Goal: Navigation & Orientation: Understand site structure

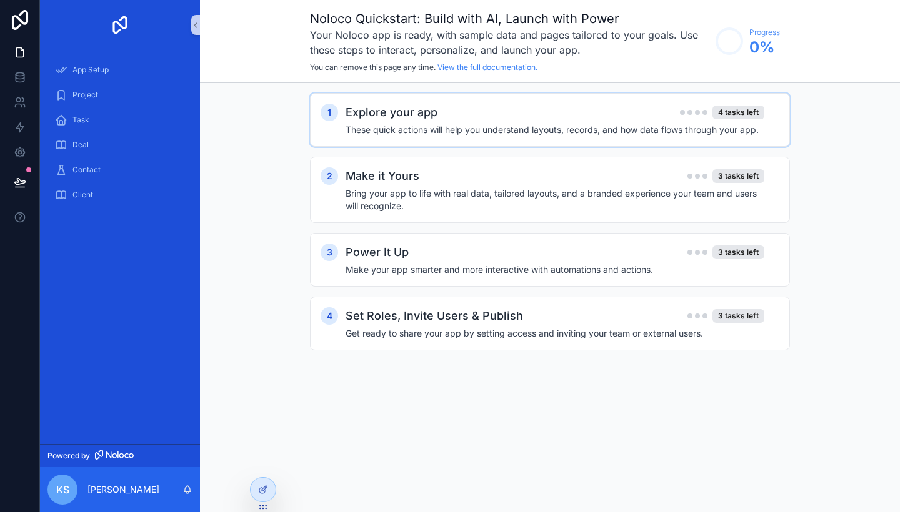
click at [424, 131] on h4 "These quick actions will help you understand layouts, records, and how data flo…" at bounding box center [555, 130] width 419 height 12
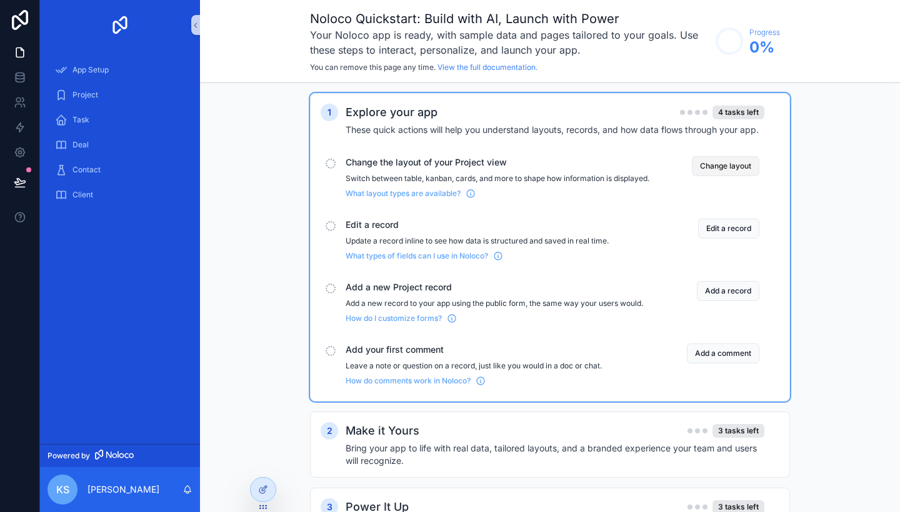
click at [719, 164] on button "Change layout" at bounding box center [725, 166] width 67 height 20
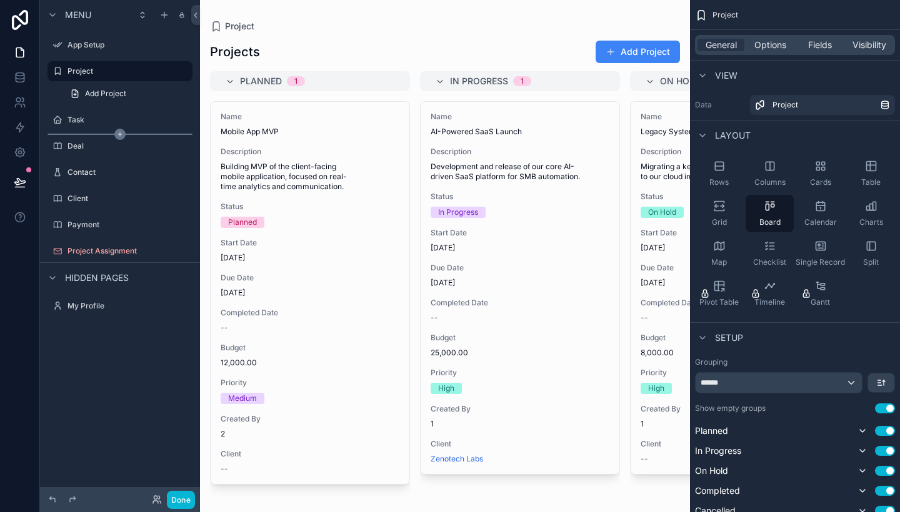
click at [114, 133] on icon "scrollable content" at bounding box center [119, 134] width 11 height 11
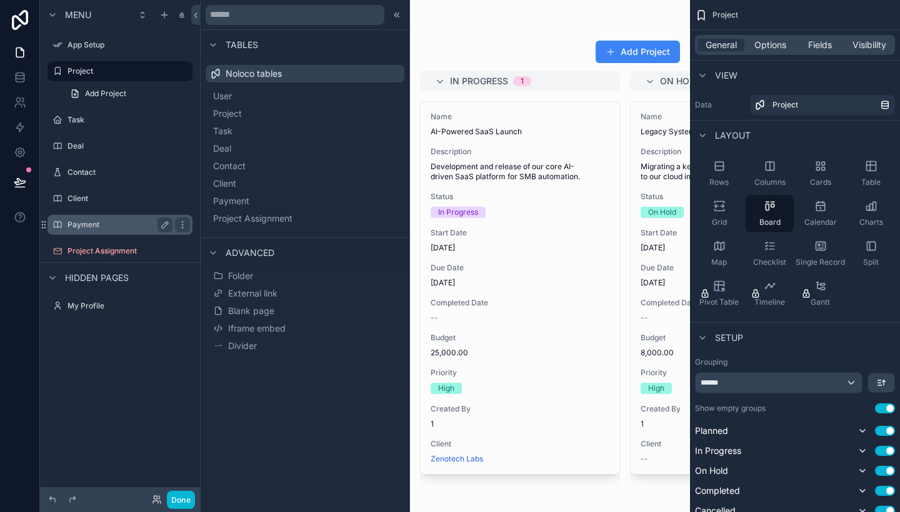
click at [117, 221] on label "Payment" at bounding box center [117, 225] width 100 height 10
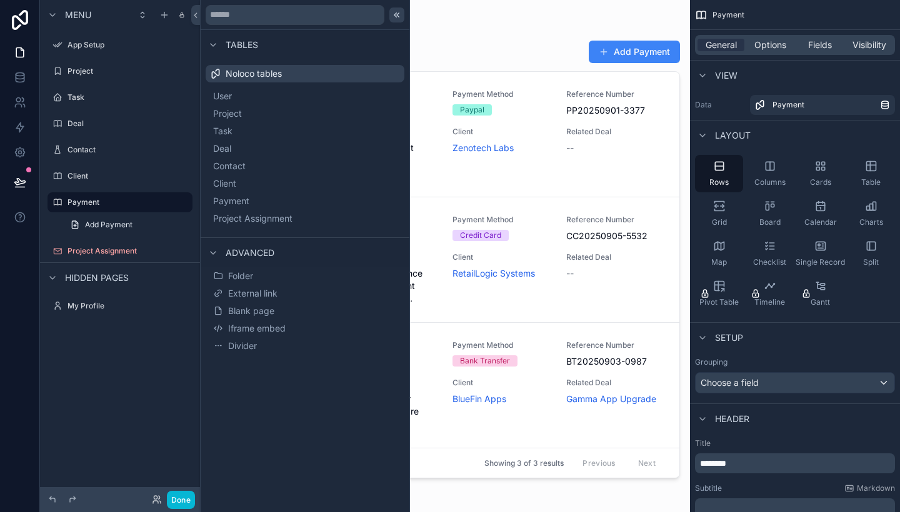
click at [398, 17] on icon at bounding box center [397, 15] width 10 height 10
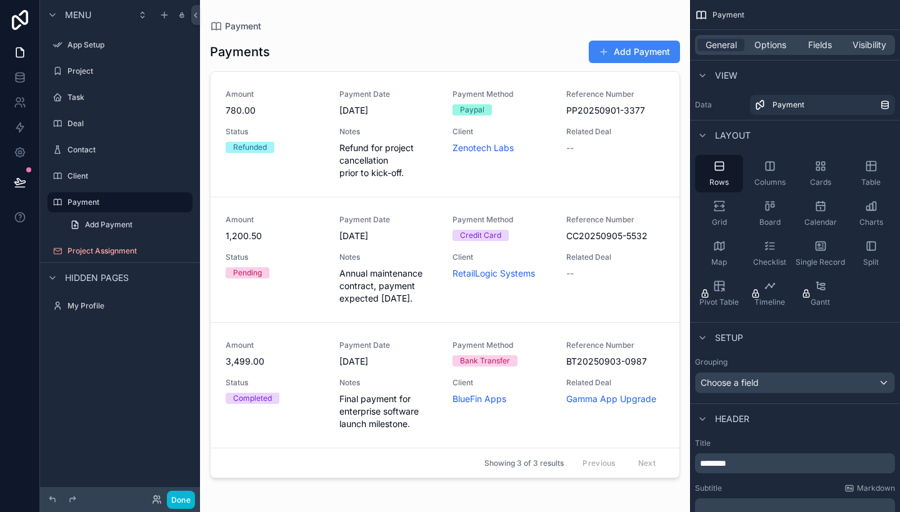
click at [108, 166] on div "Client" at bounding box center [120, 176] width 140 height 20
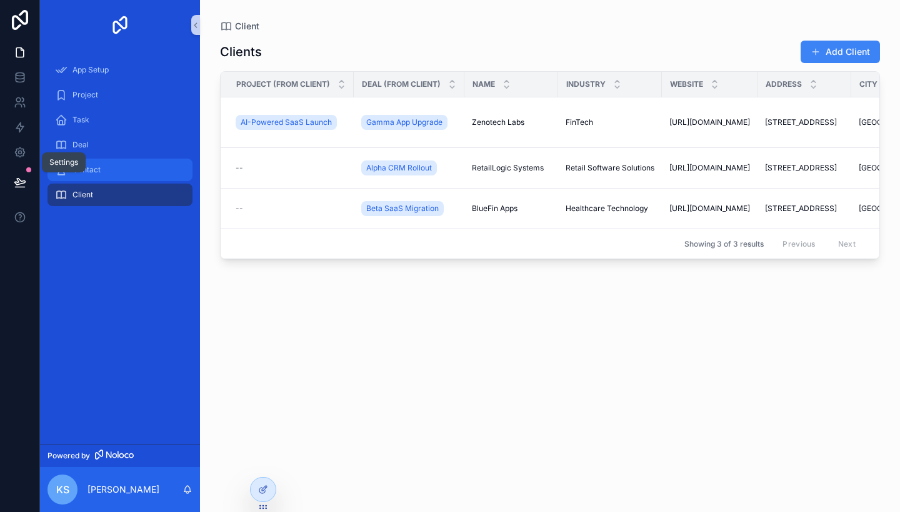
click at [95, 159] on link "Contact" at bounding box center [119, 170] width 145 height 22
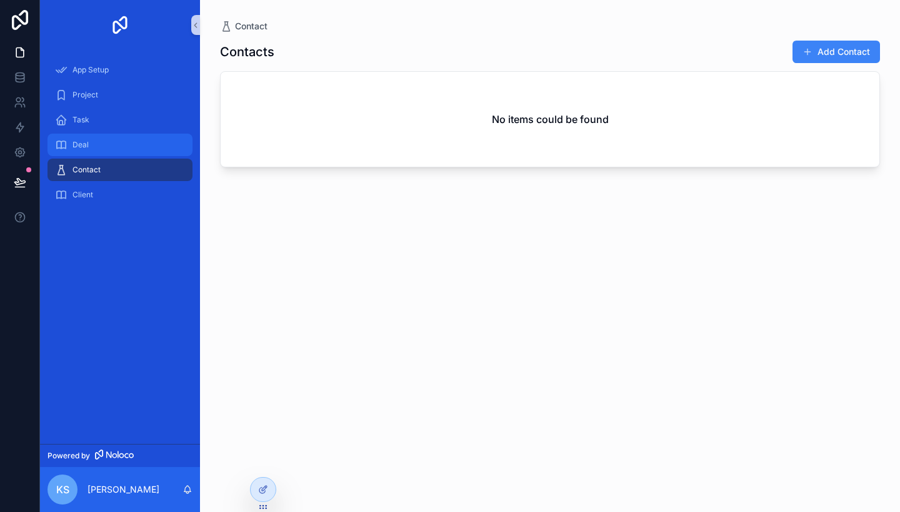
click at [91, 150] on div "Deal" at bounding box center [120, 145] width 130 height 20
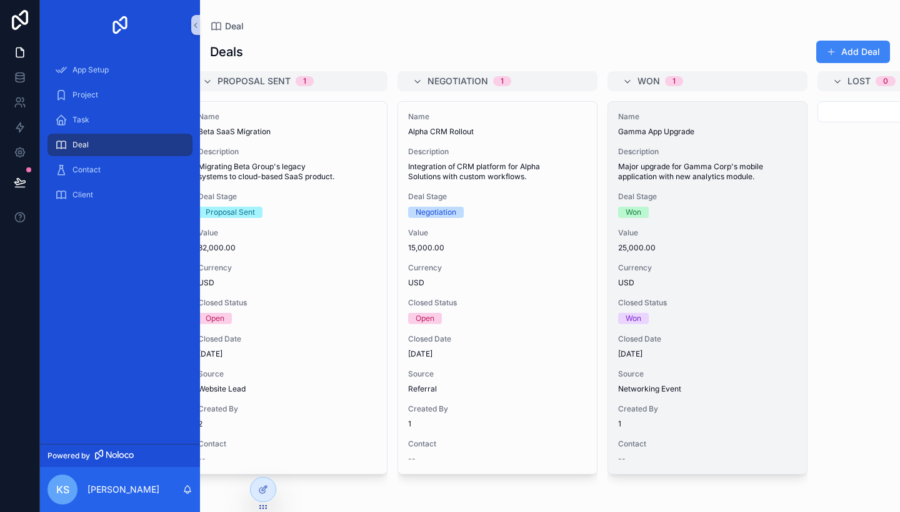
scroll to position [0, 712]
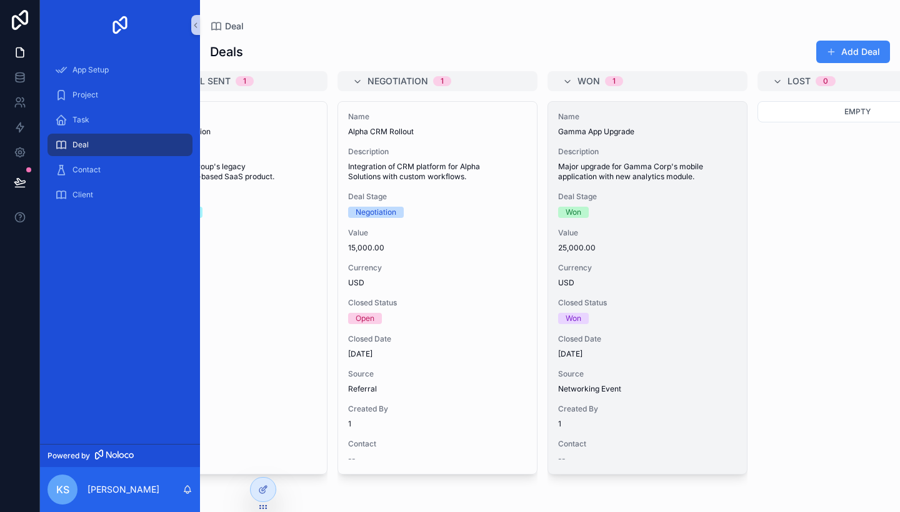
click at [642, 205] on div "Deal Stage Won" at bounding box center [647, 205] width 179 height 26
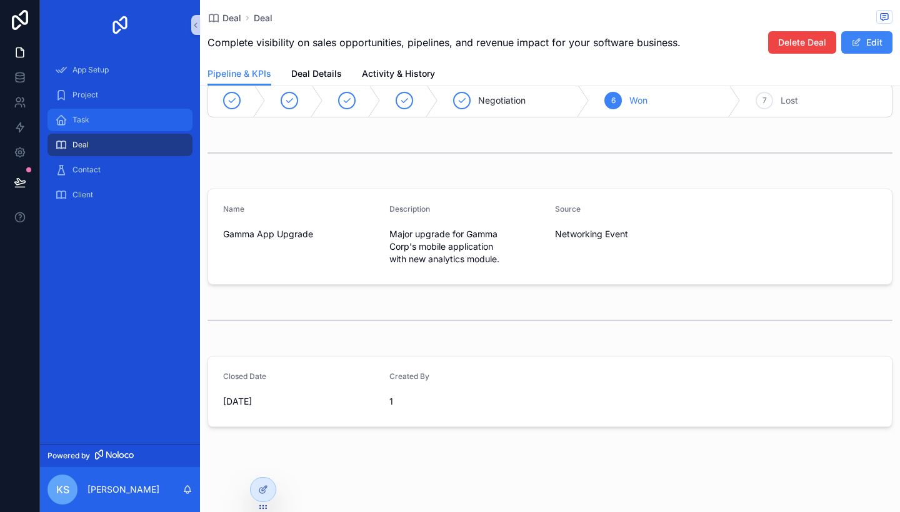
click at [85, 125] on div "Task" at bounding box center [120, 120] width 130 height 20
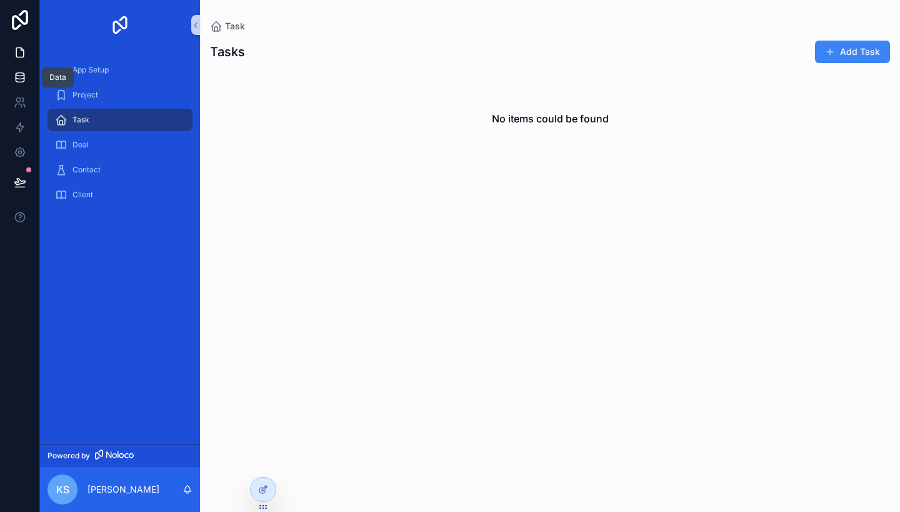
click at [27, 77] on link at bounding box center [19, 77] width 39 height 25
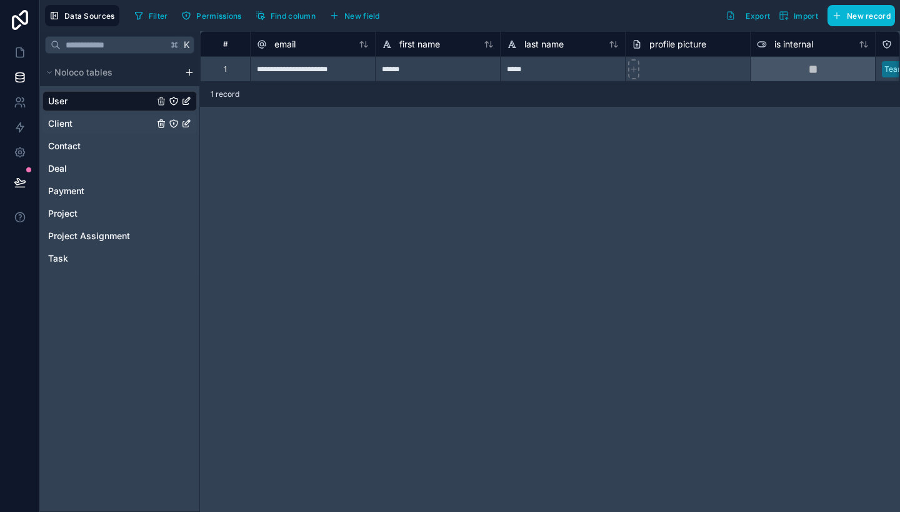
click at [79, 125] on link "Client" at bounding box center [101, 123] width 106 height 12
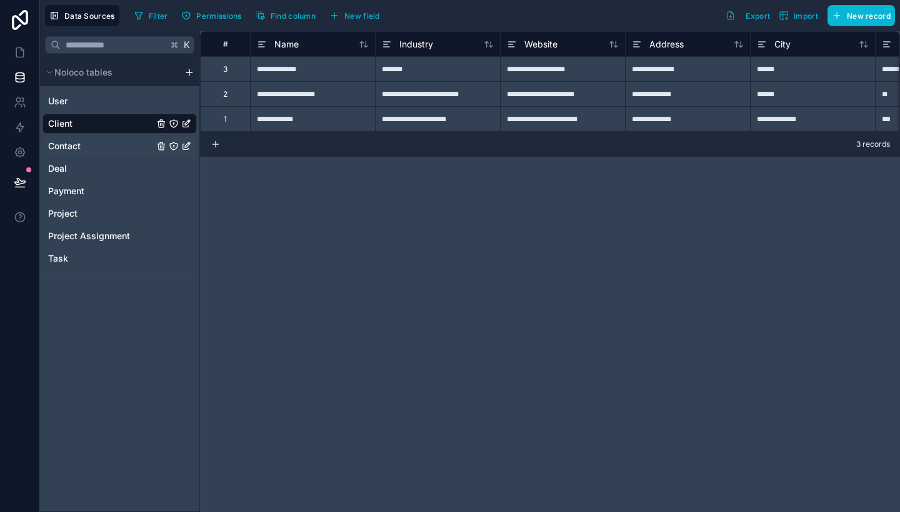
click at [80, 145] on span "Contact" at bounding box center [64, 146] width 32 height 12
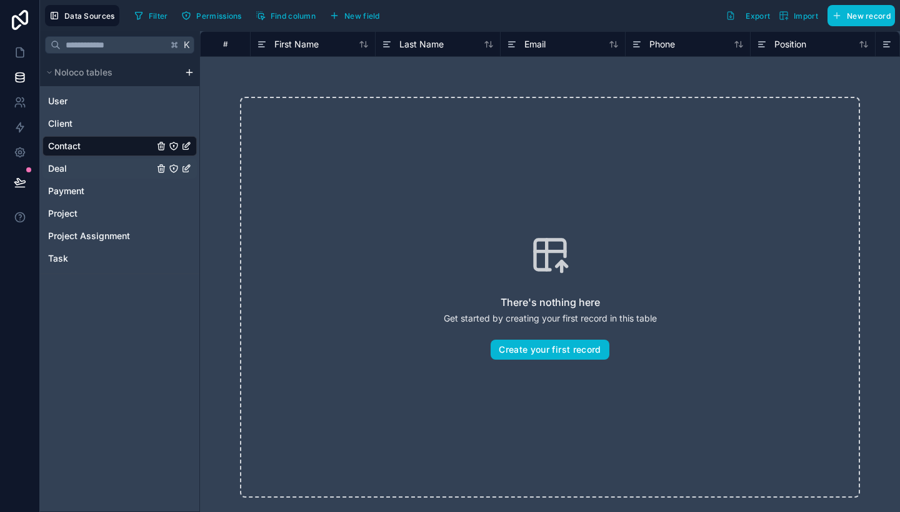
click at [72, 176] on div "Deal" at bounding box center [119, 169] width 154 height 20
click at [14, 104] on icon at bounding box center [20, 102] width 12 height 12
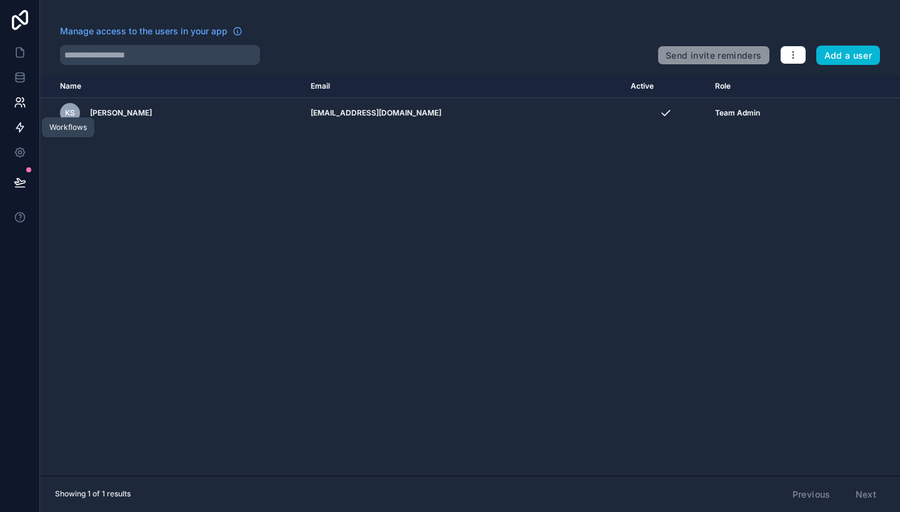
click at [17, 127] on icon at bounding box center [20, 127] width 12 height 12
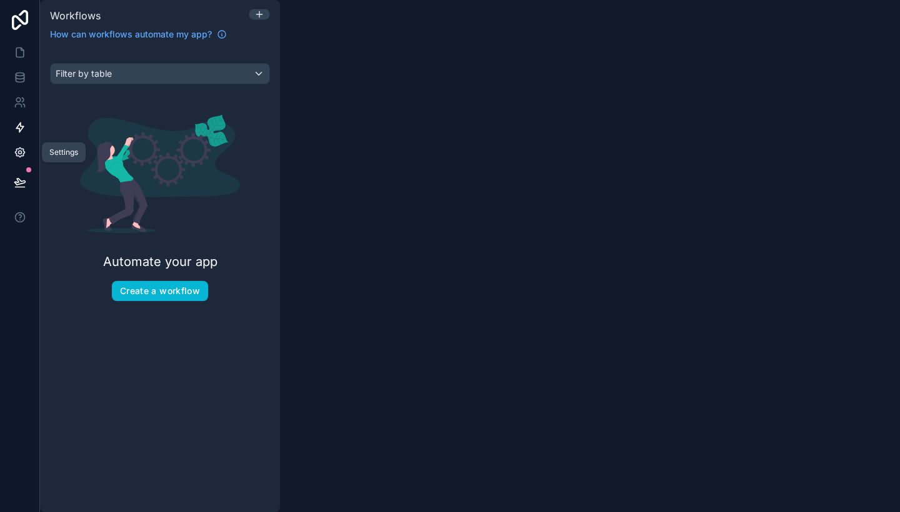
click at [19, 152] on icon at bounding box center [20, 152] width 12 height 12
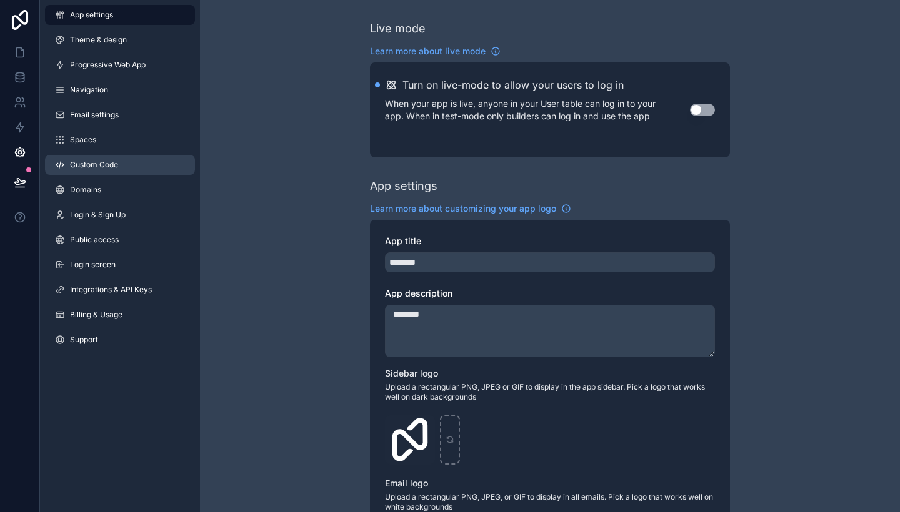
click at [114, 162] on span "Custom Code" at bounding box center [94, 165] width 48 height 10
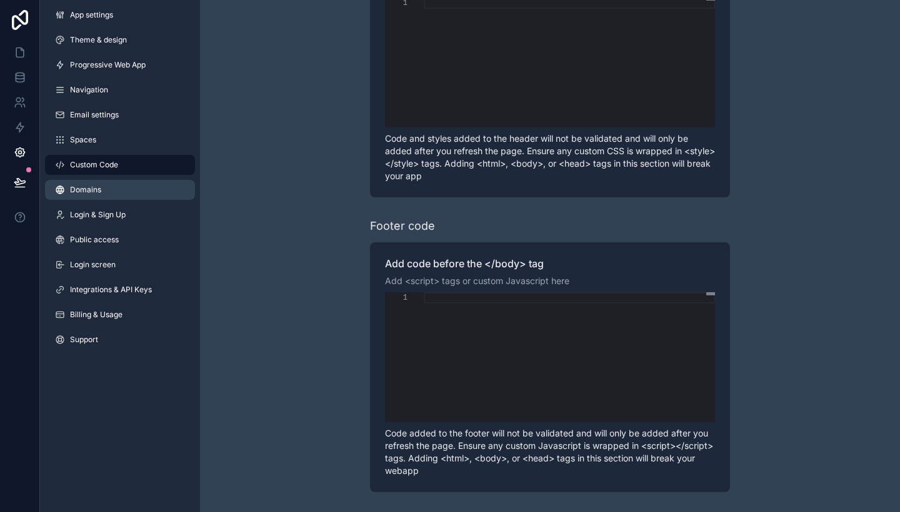
click at [106, 194] on link "Domains" at bounding box center [120, 190] width 150 height 20
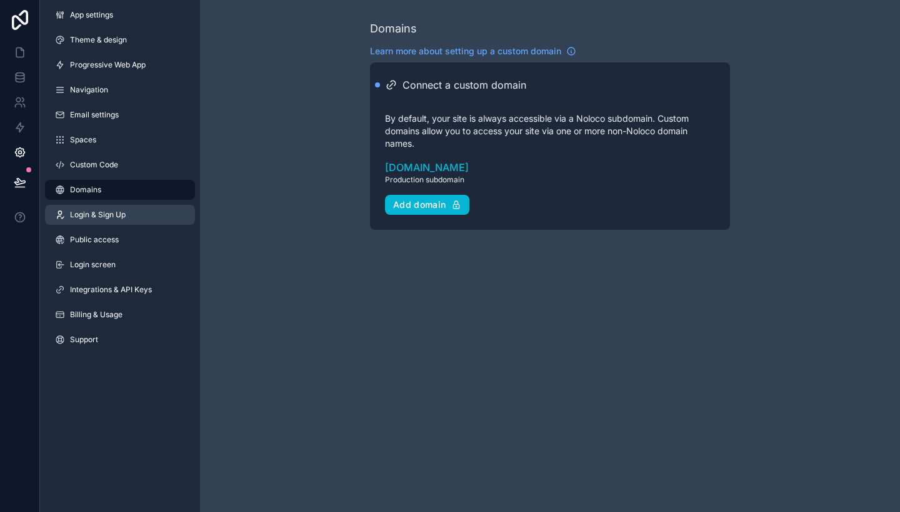
click at [108, 211] on span "Login & Sign Up" at bounding box center [98, 215] width 56 height 10
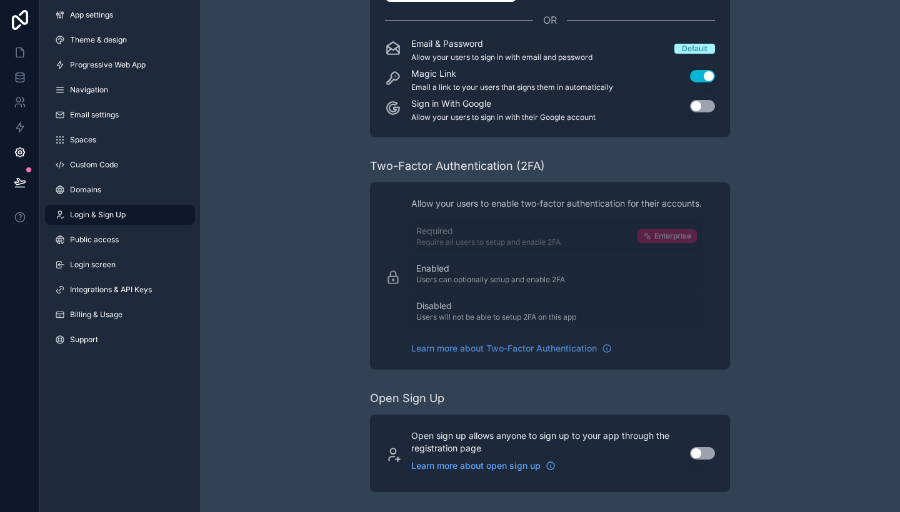
click at [103, 329] on div "App settings Theme & design Progressive Web App Navigation Email settings Space…" at bounding box center [120, 180] width 160 height 360
click at [99, 317] on span "Billing & Usage" at bounding box center [96, 315] width 52 height 10
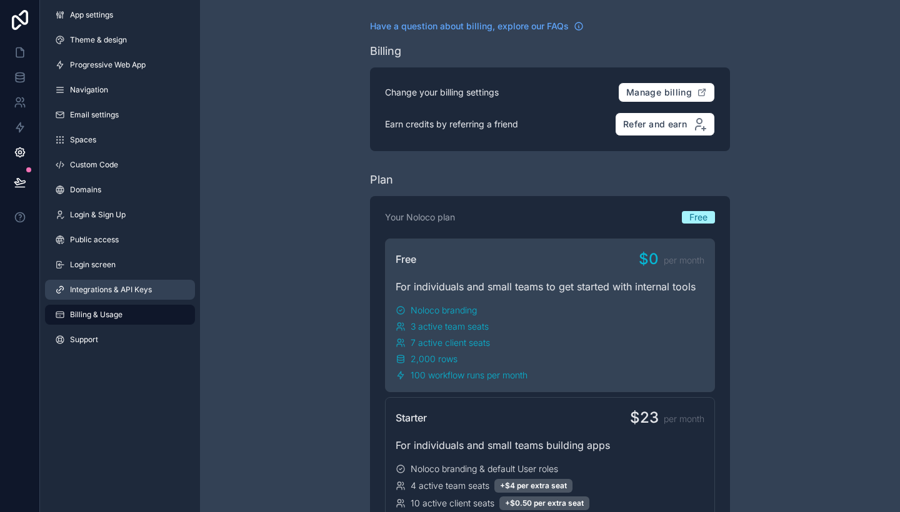
click at [121, 287] on span "Integrations & API Keys" at bounding box center [111, 290] width 82 height 10
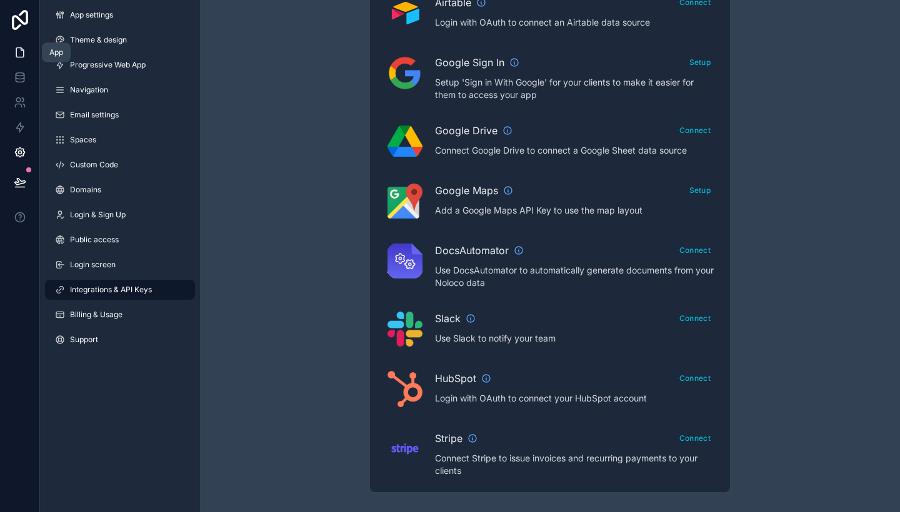
click at [11, 50] on link at bounding box center [19, 52] width 39 height 25
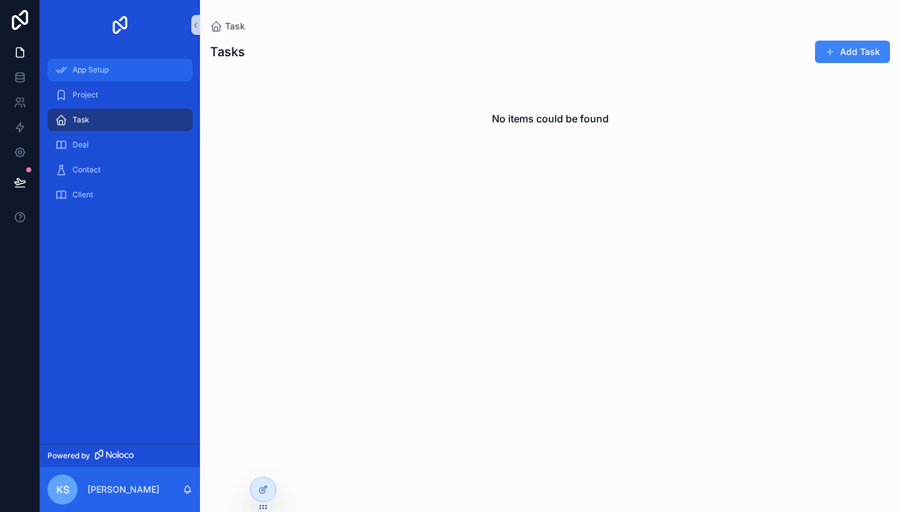
click at [81, 71] on span "App Setup" at bounding box center [90, 70] width 36 height 10
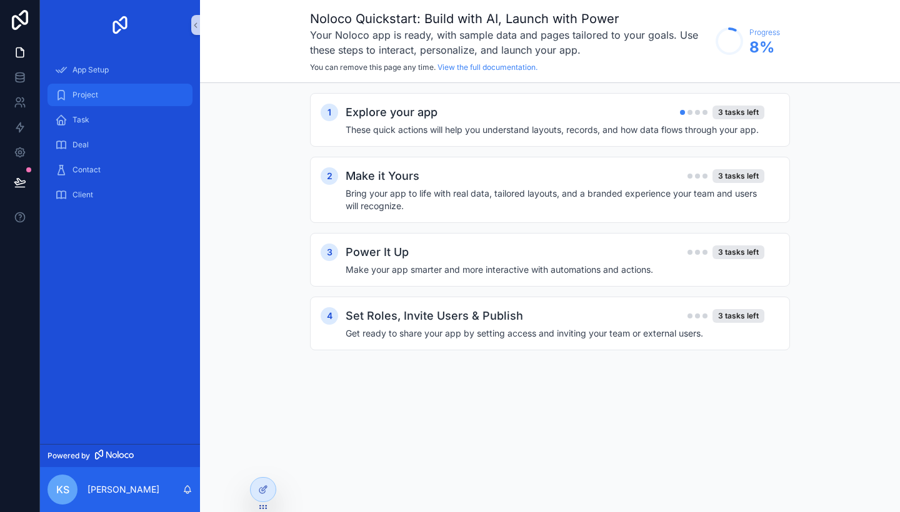
click at [84, 94] on span "Project" at bounding box center [85, 95] width 26 height 10
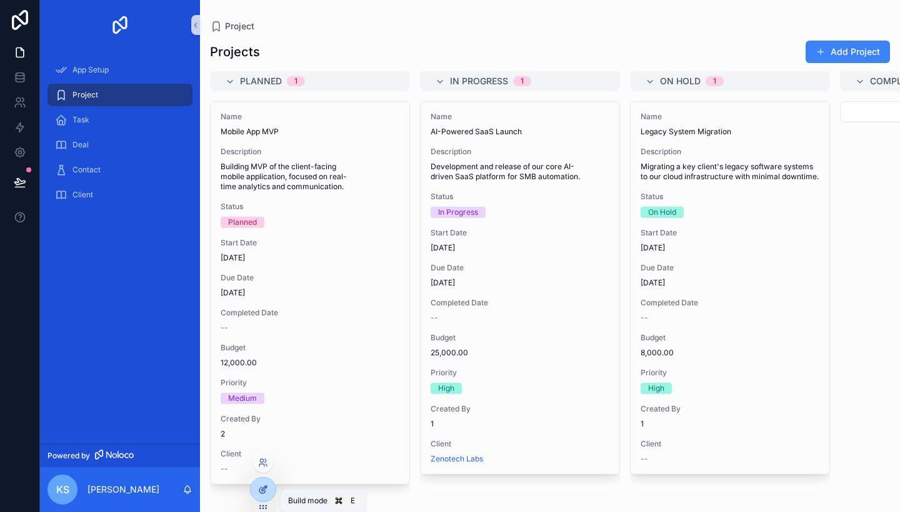
click at [266, 484] on div at bounding box center [263, 490] width 25 height 24
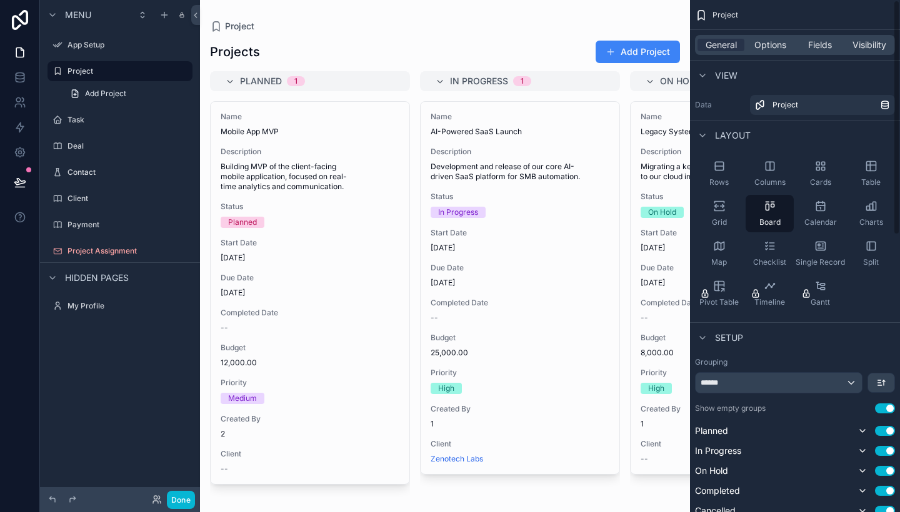
click at [844, 217] on div "Rows Columns Cards Table Grid Board Calendar Charts Map Checklist Single Record…" at bounding box center [795, 233] width 210 height 167
click at [837, 217] on div "Calendar" at bounding box center [820, 213] width 48 height 37
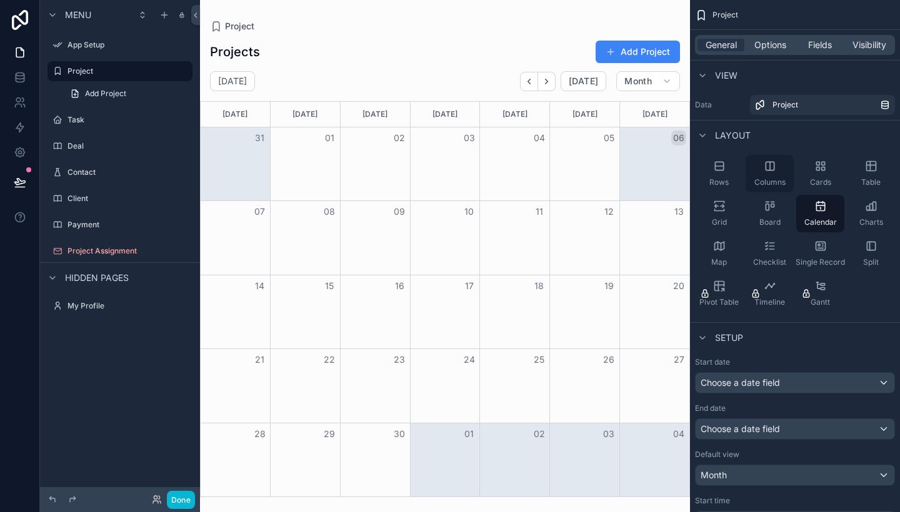
click at [781, 174] on div "Columns" at bounding box center [770, 173] width 48 height 37
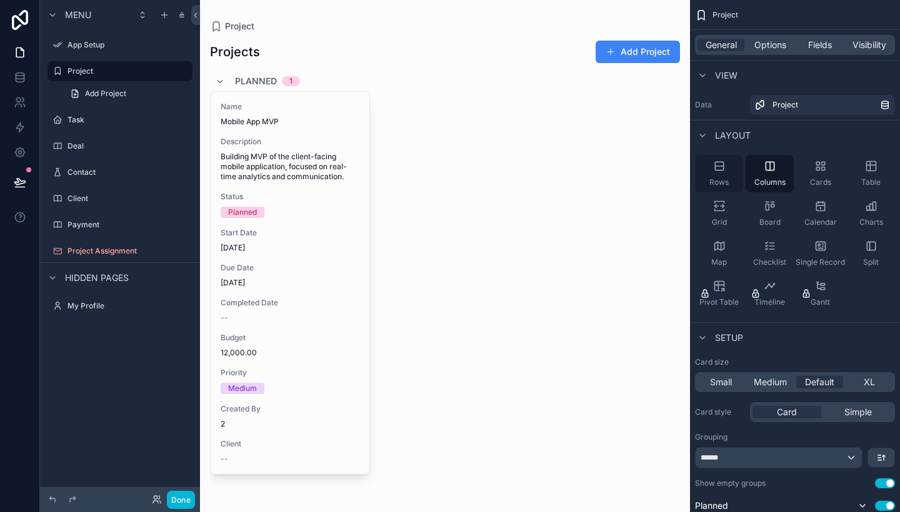
click at [712, 177] on span "Rows" at bounding box center [718, 182] width 19 height 10
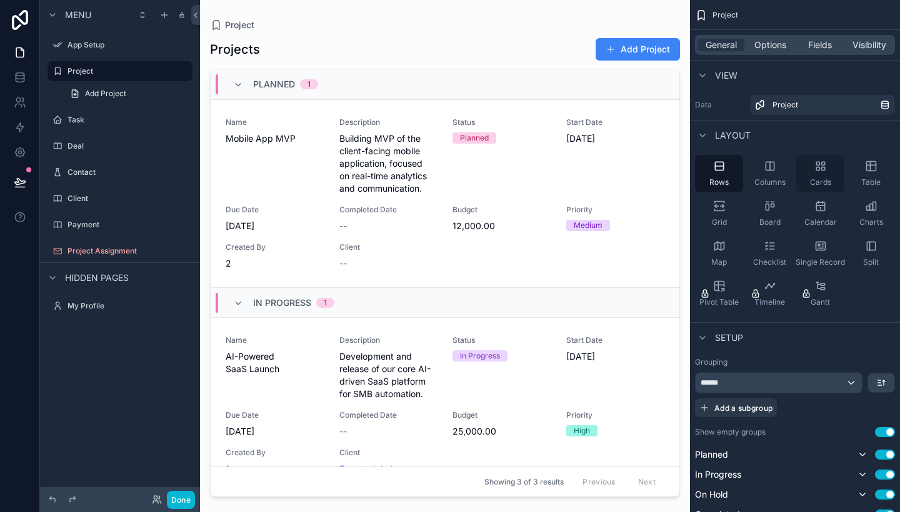
click at [821, 178] on span "Cards" at bounding box center [820, 182] width 21 height 10
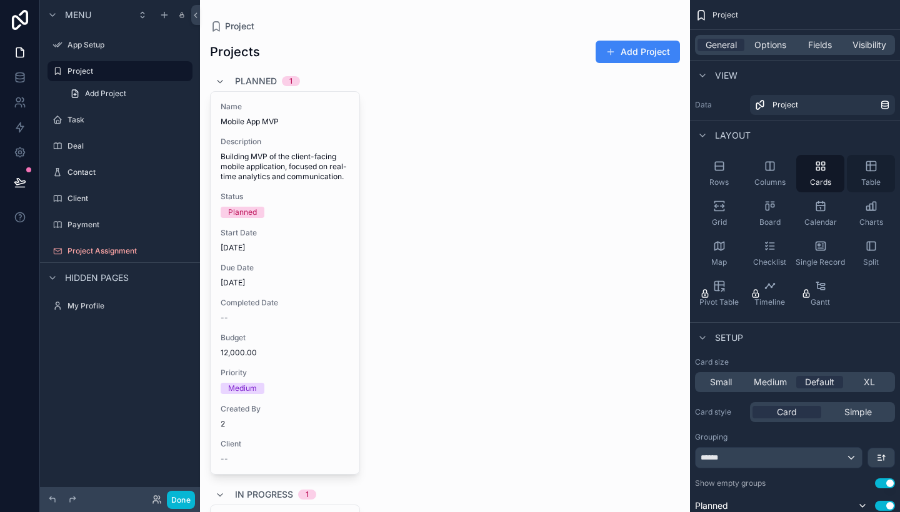
click at [881, 169] on div "Table" at bounding box center [871, 173] width 48 height 37
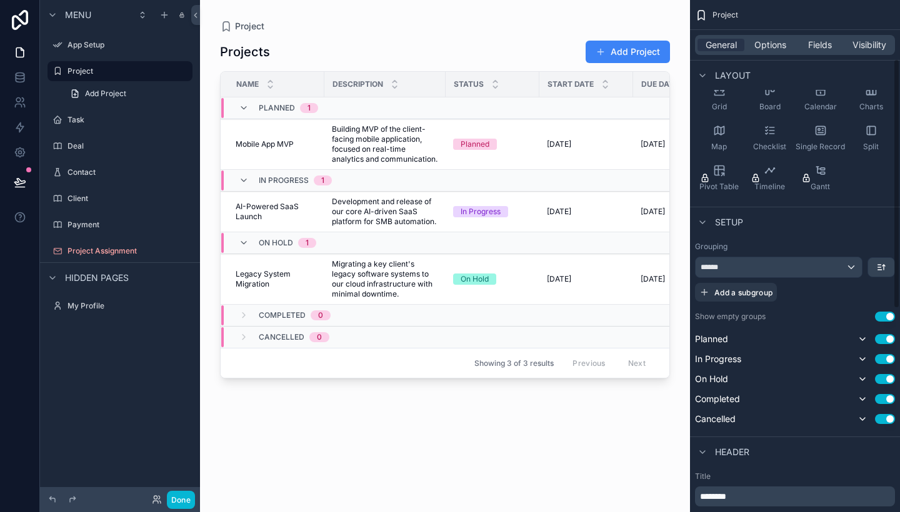
scroll to position [129, 0]
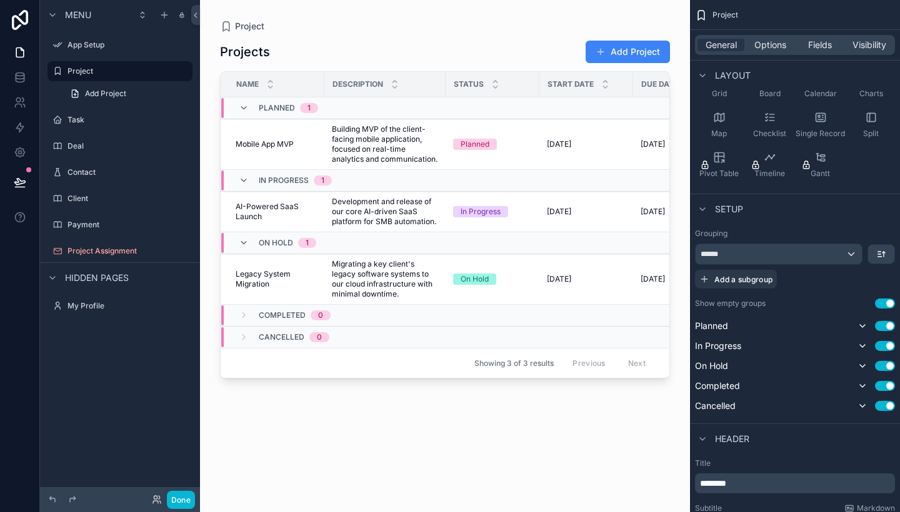
click at [262, 284] on div "scrollable content" at bounding box center [445, 248] width 490 height 497
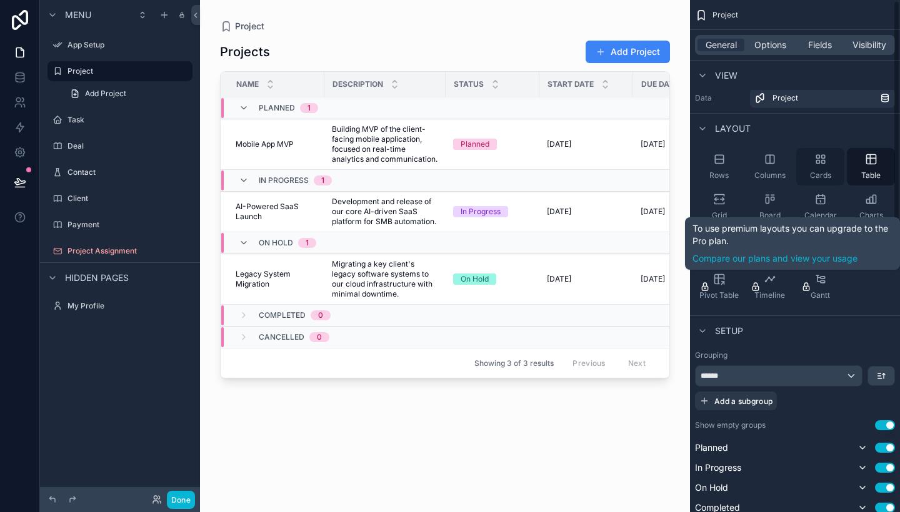
scroll to position [2, 0]
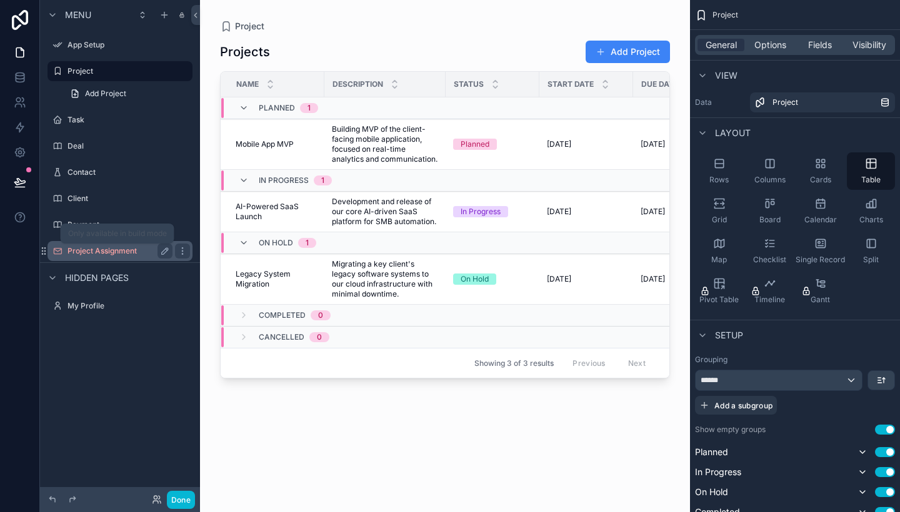
click at [87, 251] on label "Project Assignment" at bounding box center [117, 251] width 100 height 10
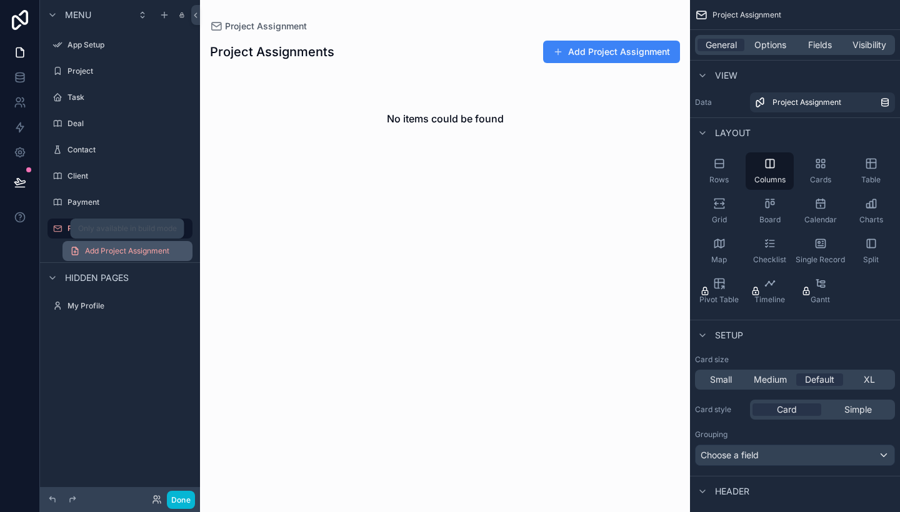
click at [104, 251] on span "Add Project Assignment" at bounding box center [127, 251] width 84 height 10
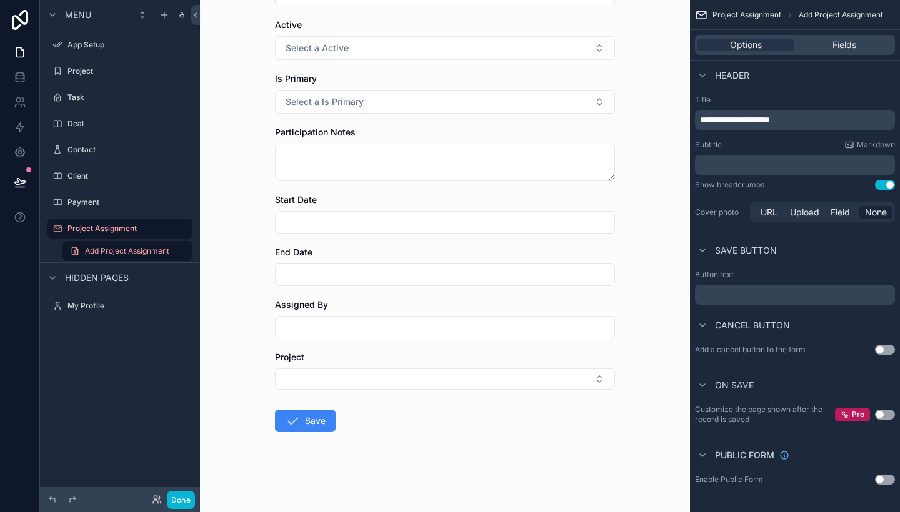
scroll to position [215, 0]
click at [131, 204] on label "Payment" at bounding box center [117, 202] width 100 height 10
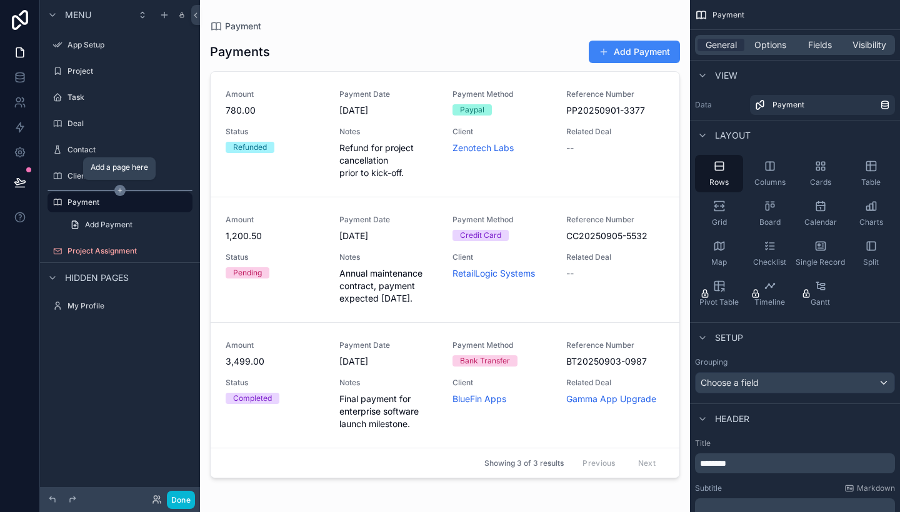
click at [119, 189] on icon "scrollable content" at bounding box center [119, 190] width 11 height 11
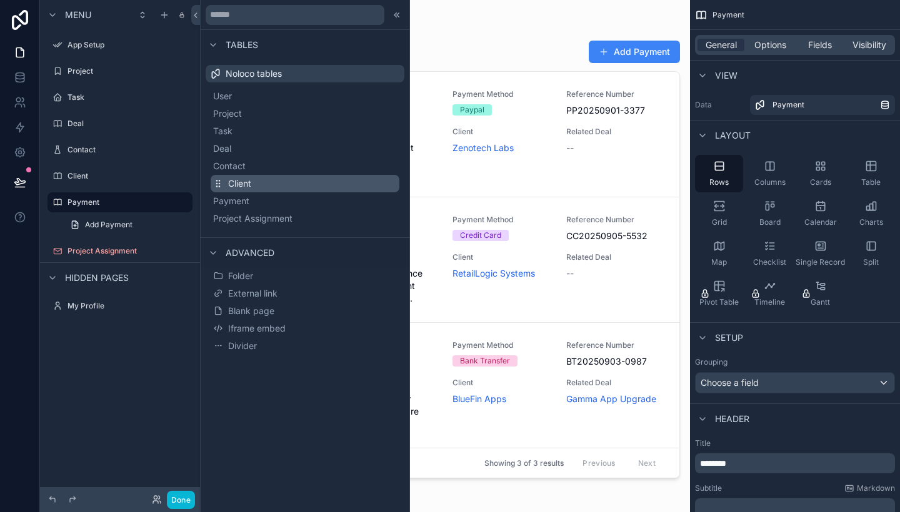
click at [255, 182] on button "Client" at bounding box center [305, 183] width 189 height 17
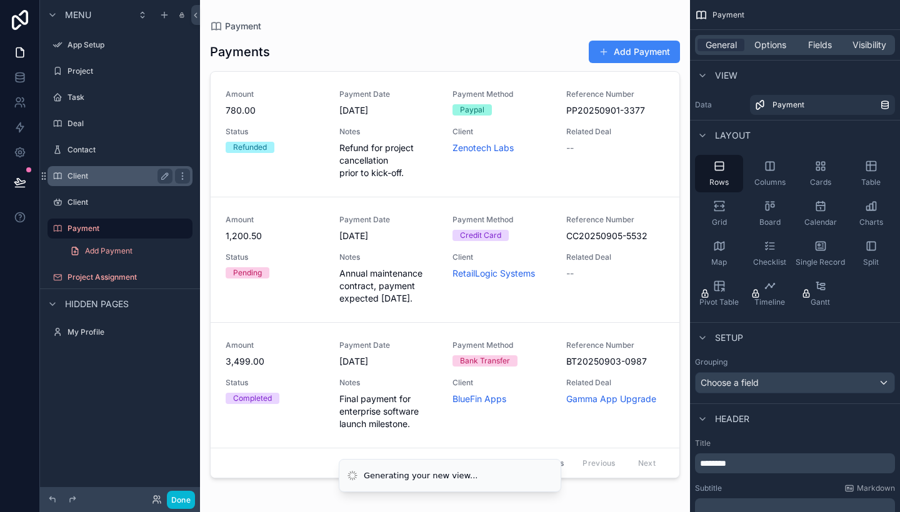
click at [113, 173] on label "Client" at bounding box center [117, 176] width 100 height 10
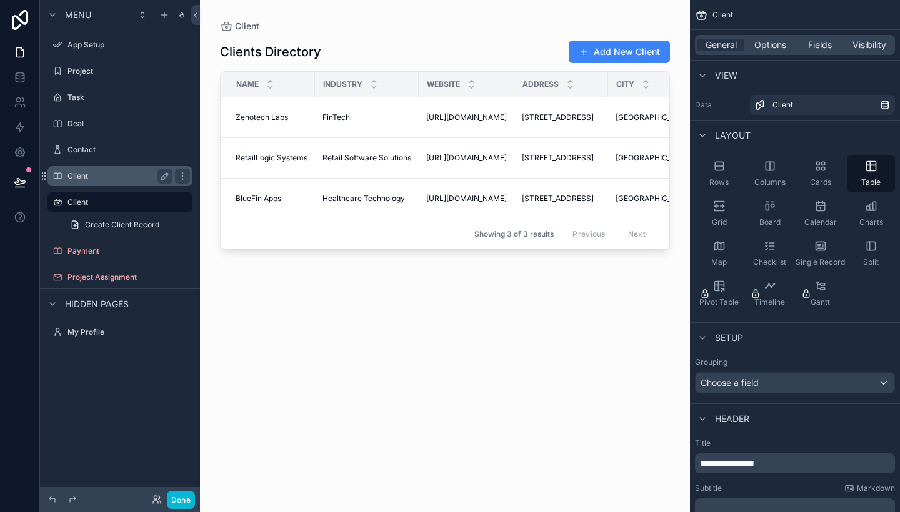
click at [89, 174] on label "Client" at bounding box center [117, 176] width 100 height 10
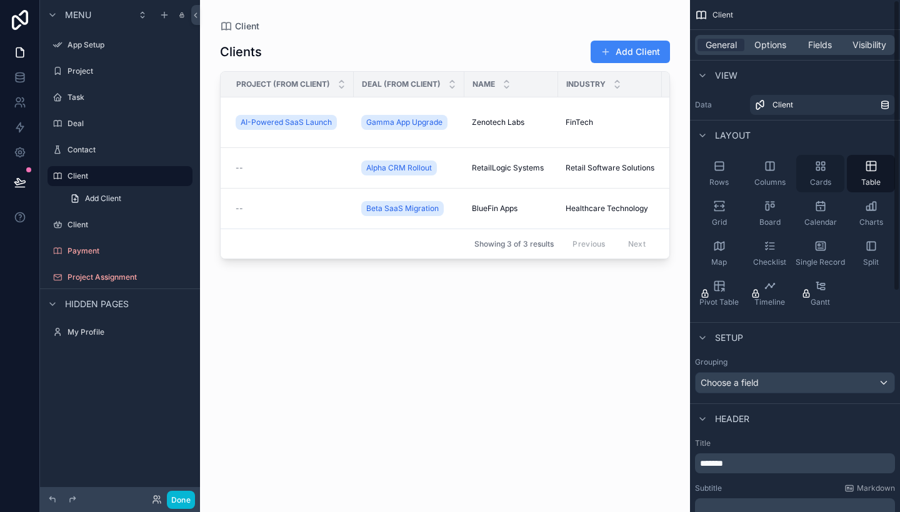
click at [827, 169] on div "Cards" at bounding box center [820, 173] width 48 height 37
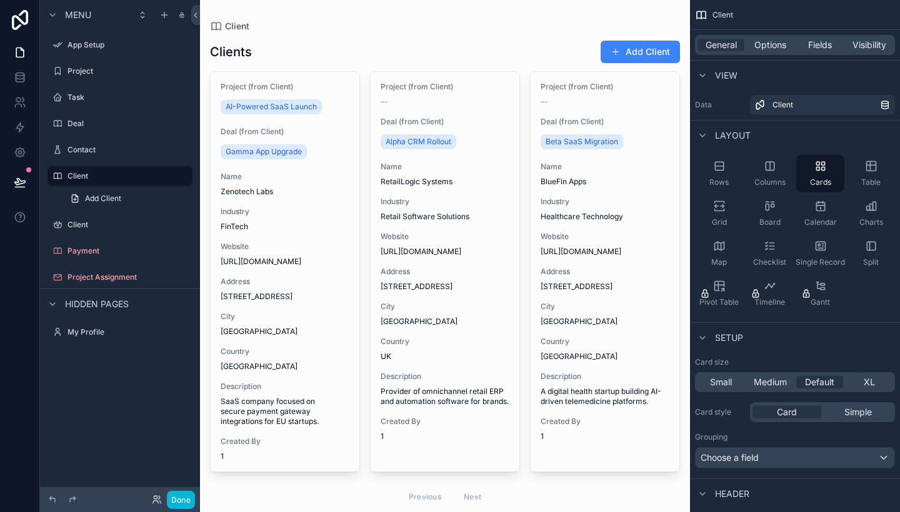
click at [285, 127] on div "scrollable content" at bounding box center [445, 276] width 490 height 552
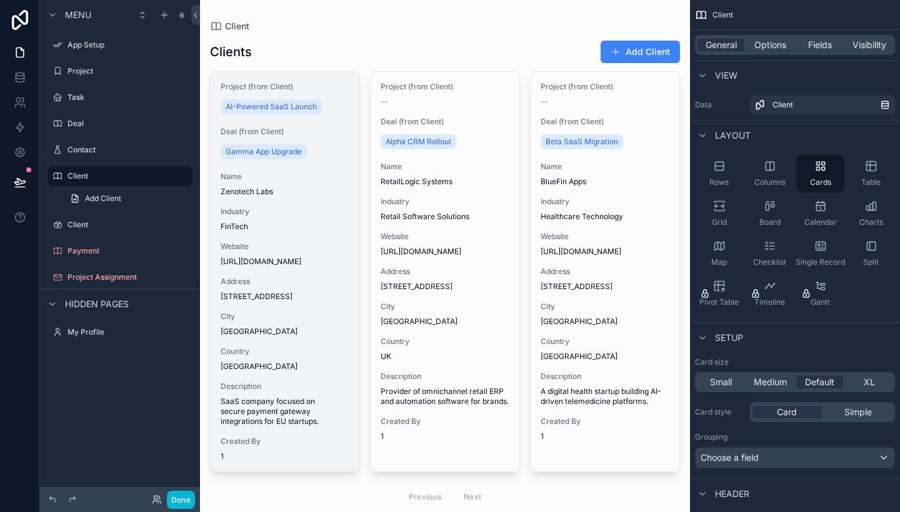
click at [259, 84] on span "Project (from Client)" at bounding box center [285, 87] width 129 height 10
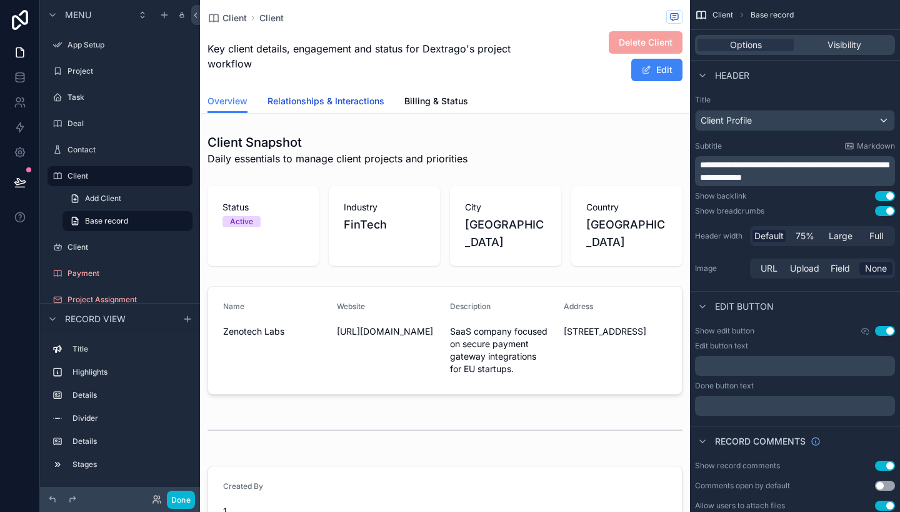
click at [317, 99] on span "Relationships & Interactions" at bounding box center [325, 101] width 117 height 12
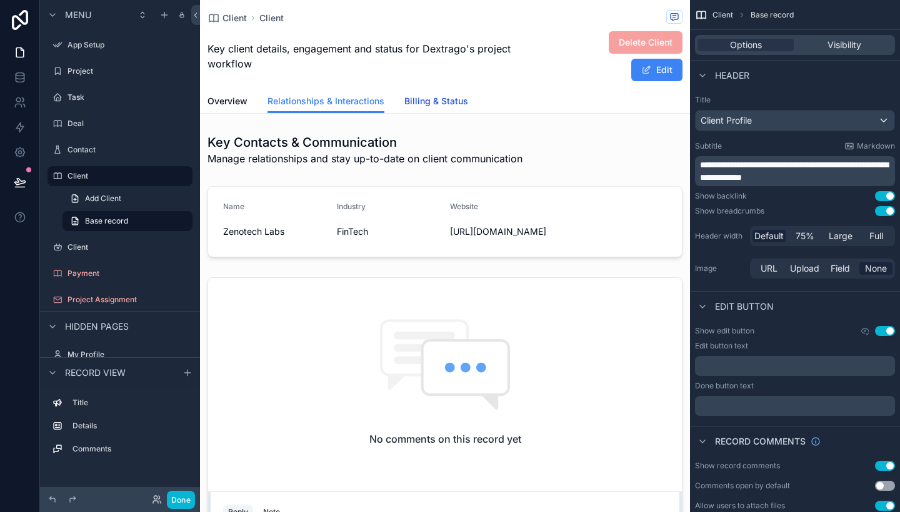
click at [420, 108] on link "Billing & Status" at bounding box center [436, 102] width 64 height 25
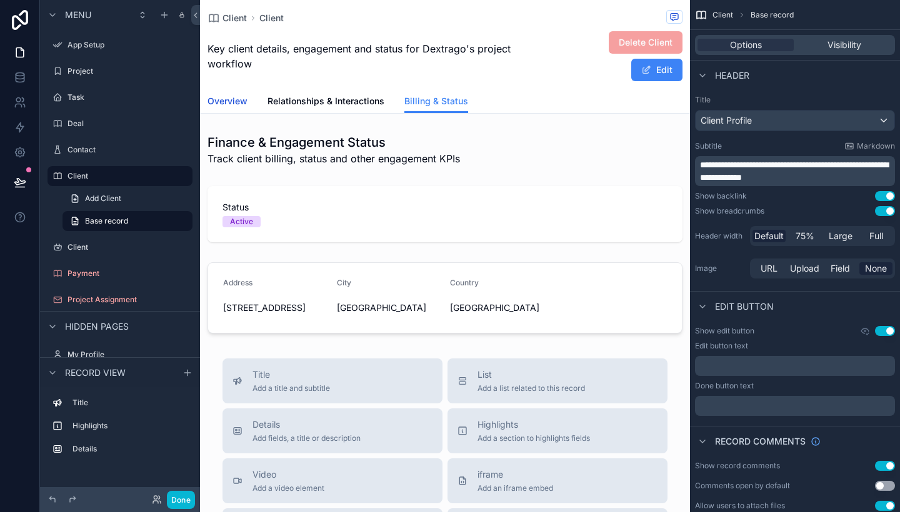
click at [235, 99] on span "Overview" at bounding box center [227, 101] width 40 height 12
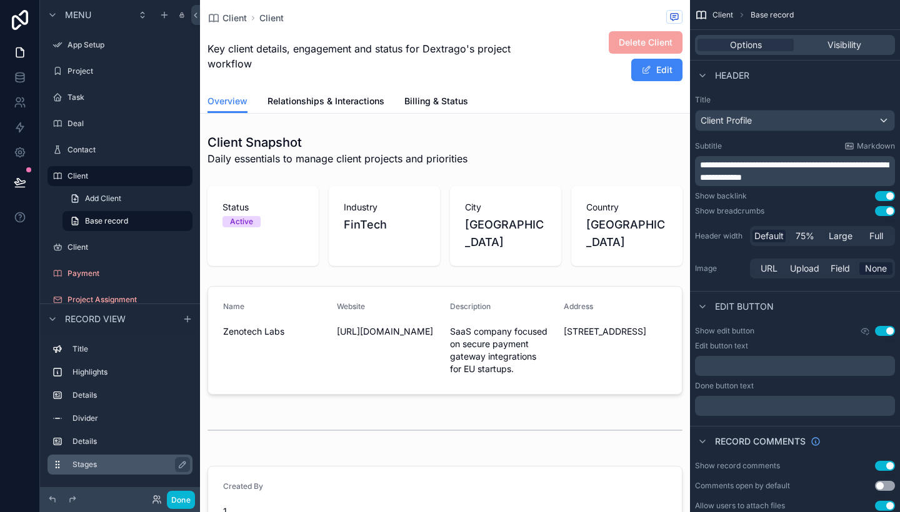
click at [93, 464] on label "Stages" at bounding box center [127, 465] width 110 height 10
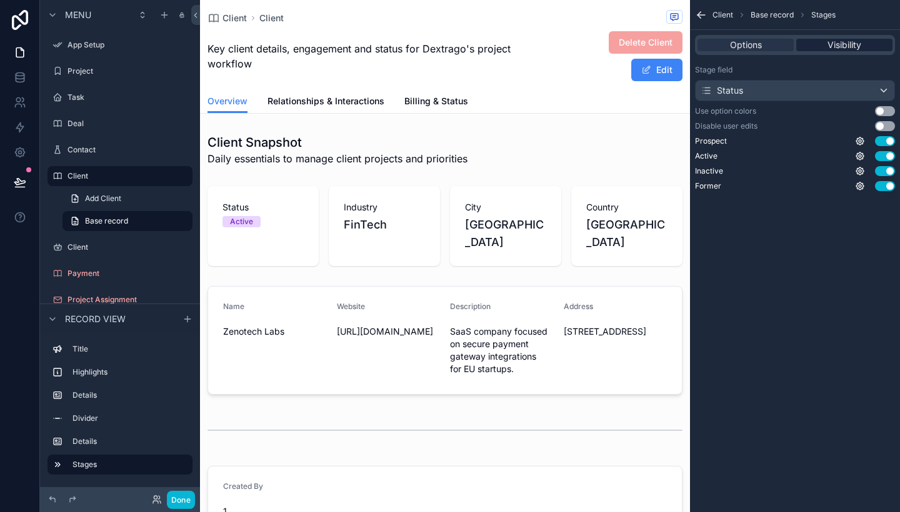
click at [821, 47] on div "Visibility" at bounding box center [844, 45] width 96 height 12
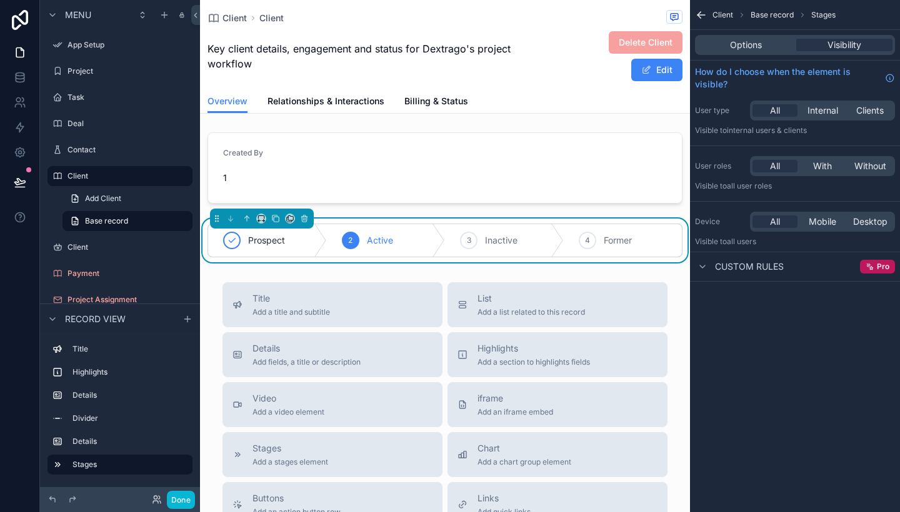
scroll to position [348, 0]
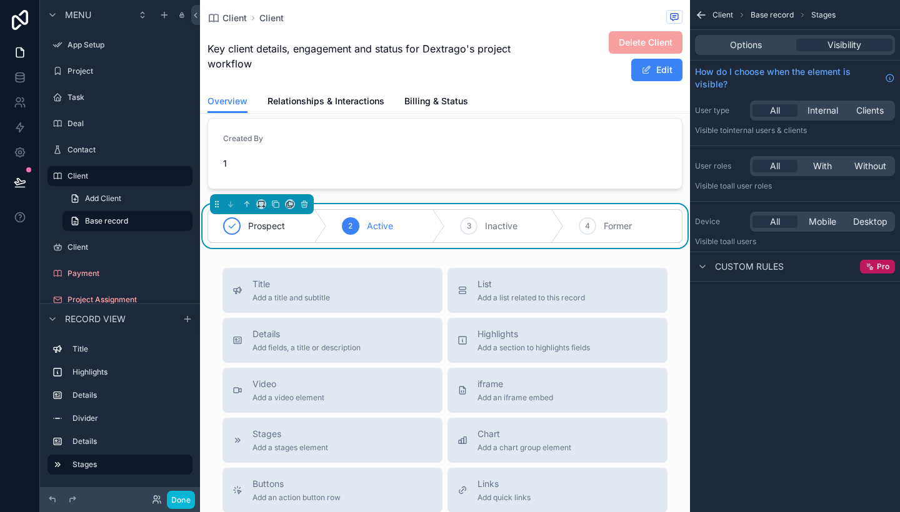
click at [349, 180] on div "Client Snapshot Daily essentials to manage client projects and priorities Statu…" at bounding box center [445, 14] width 490 height 467
click at [313, 291] on button "Title Add a title and subtitle" at bounding box center [332, 290] width 220 height 45
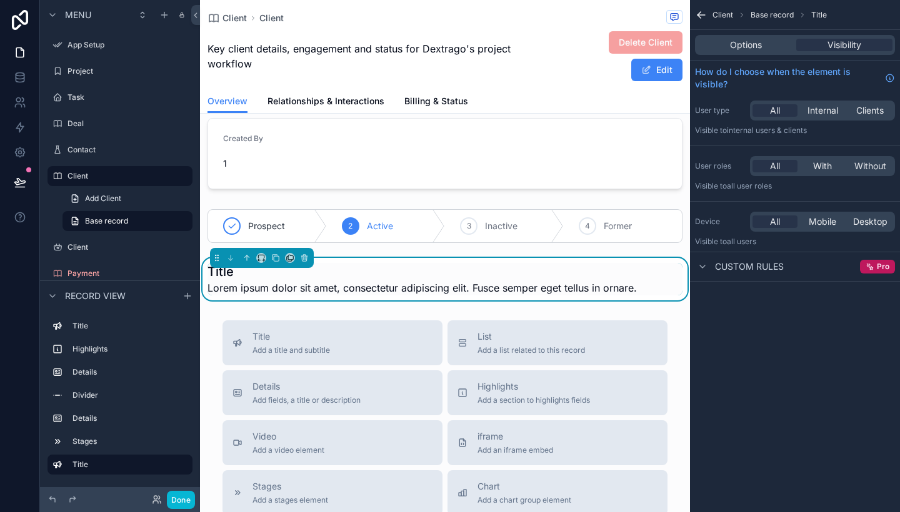
scroll to position [354, 0]
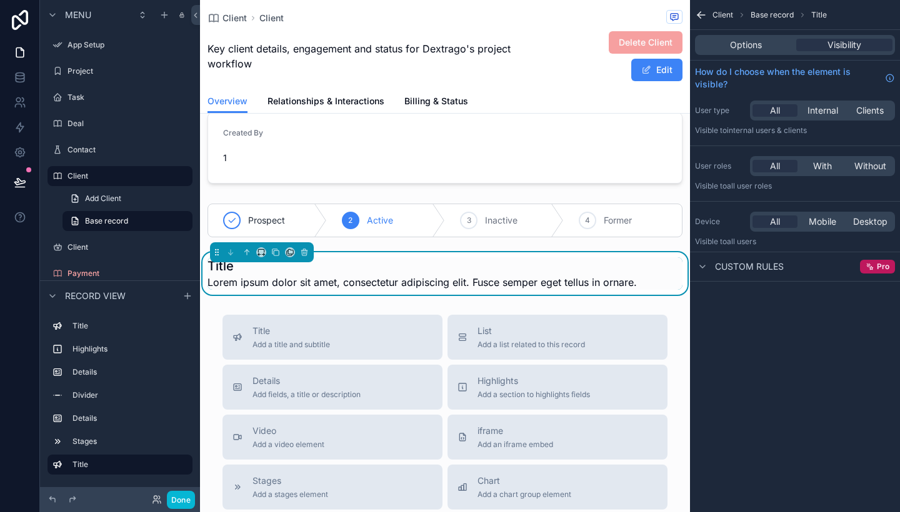
click at [352, 257] on h1 "Title" at bounding box center [421, 265] width 429 height 17
click at [371, 228] on div "Client Snapshot Daily essentials to manage client projects and priorities Statu…" at bounding box center [445, 35] width 490 height 520
click at [357, 275] on span "Lorem ipsum dolor sit amet, consectetur adipiscing elit. Fusce semper eget tell…" at bounding box center [421, 282] width 429 height 15
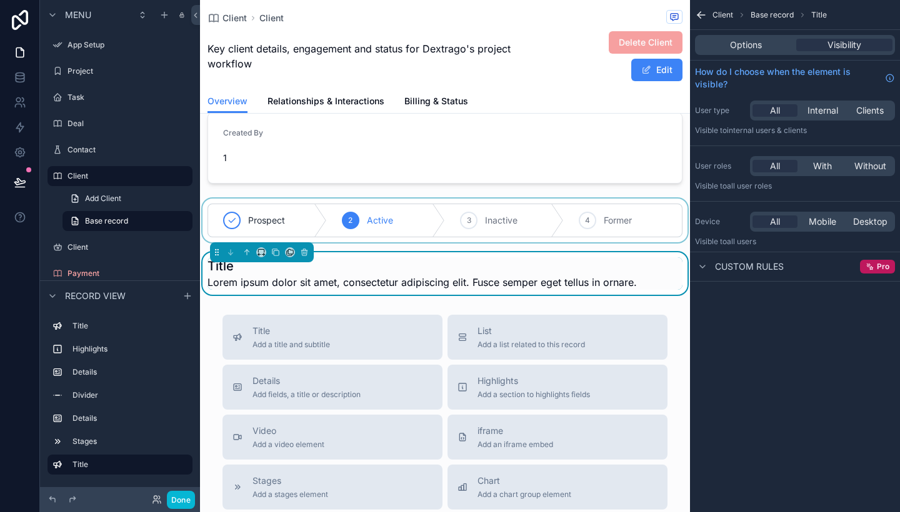
click at [359, 211] on div "scrollable content" at bounding box center [445, 221] width 490 height 44
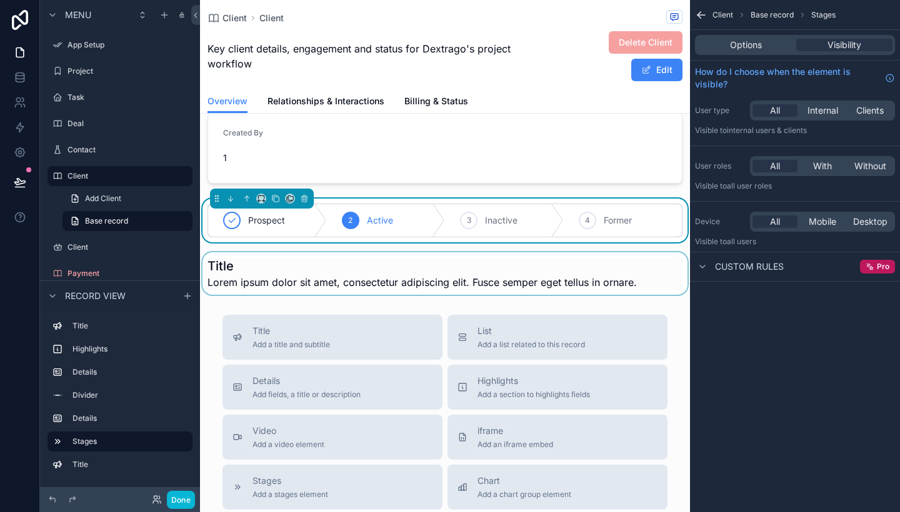
click at [358, 257] on div "scrollable content" at bounding box center [445, 273] width 490 height 42
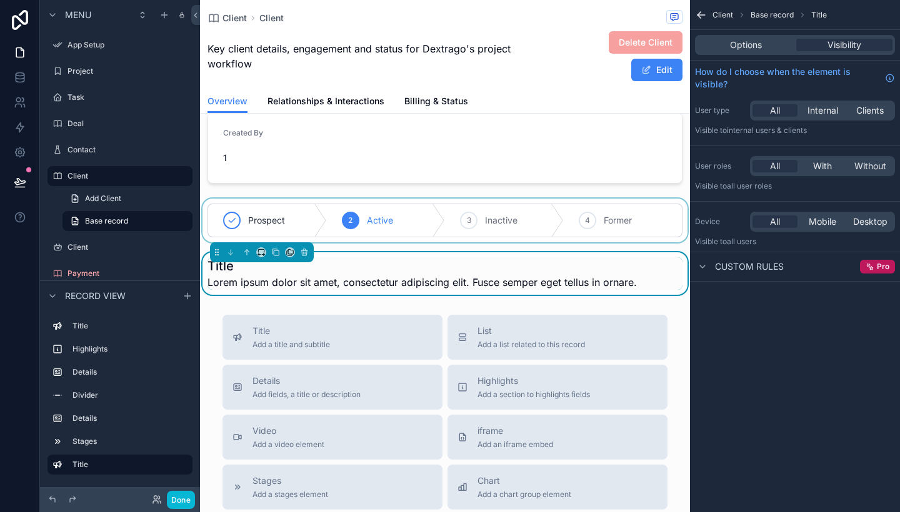
click at [364, 204] on div "scrollable content" at bounding box center [445, 221] width 490 height 44
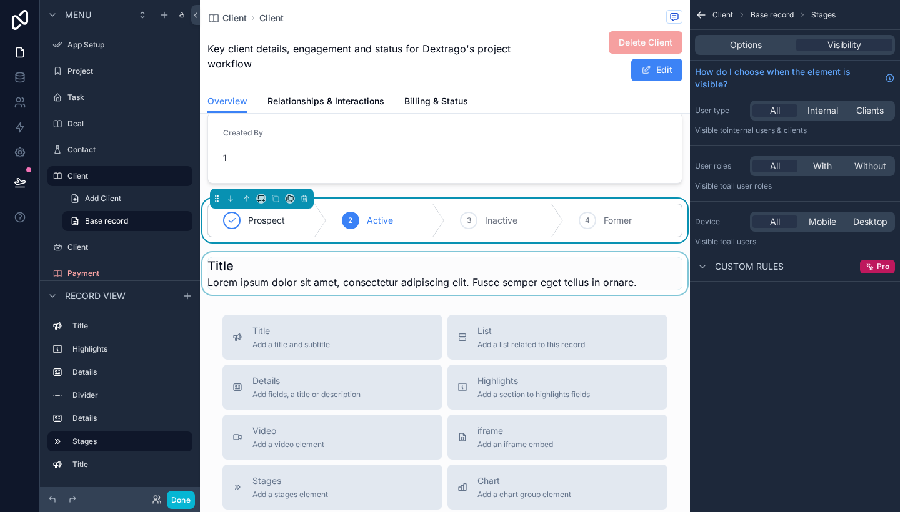
click at [336, 262] on div "scrollable content" at bounding box center [445, 273] width 490 height 42
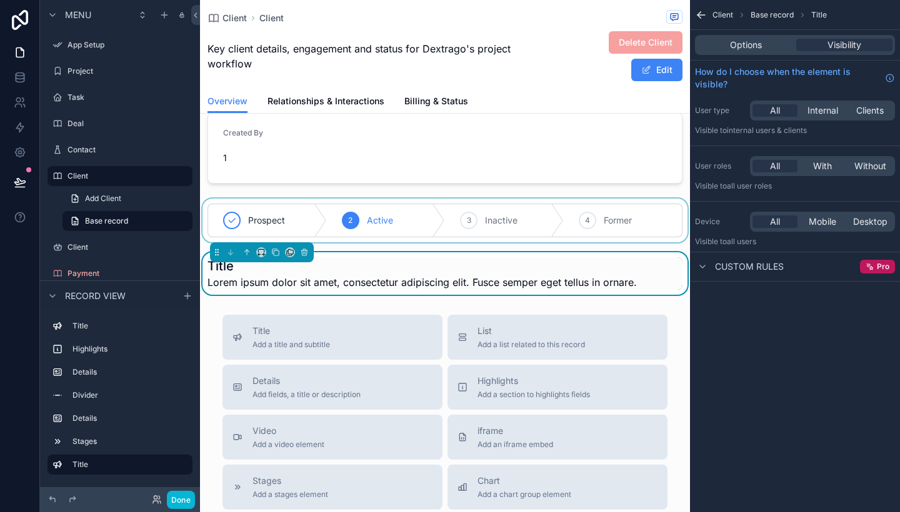
click at [734, 268] on span "Custom rules" at bounding box center [749, 267] width 69 height 12
click at [703, 269] on icon "scrollable content" at bounding box center [702, 267] width 10 height 10
click at [883, 261] on div "Pro" at bounding box center [877, 267] width 35 height 14
click at [870, 272] on div "Pro" at bounding box center [877, 267] width 35 height 14
click at [96, 75] on label "Project" at bounding box center [117, 71] width 100 height 10
